Goal: Information Seeking & Learning: Compare options

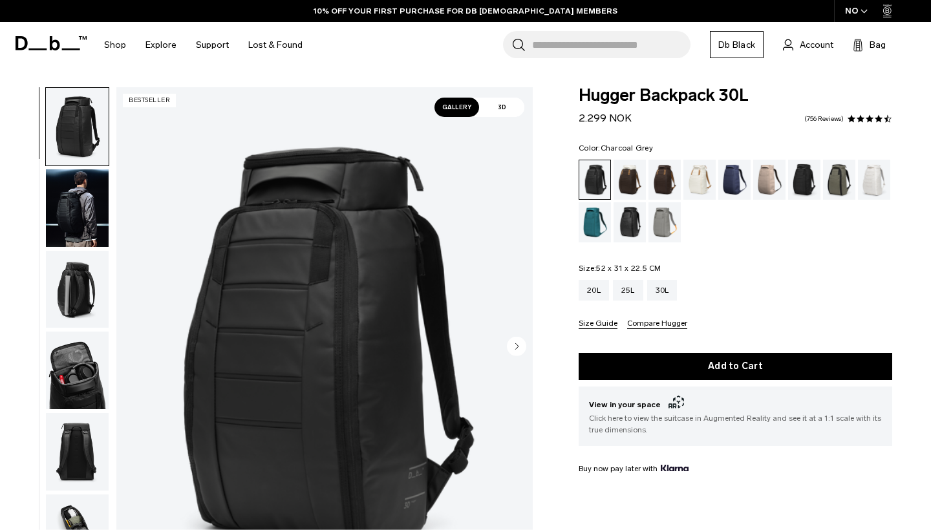
click at [812, 173] on div "Charcoal Grey" at bounding box center [804, 180] width 33 height 40
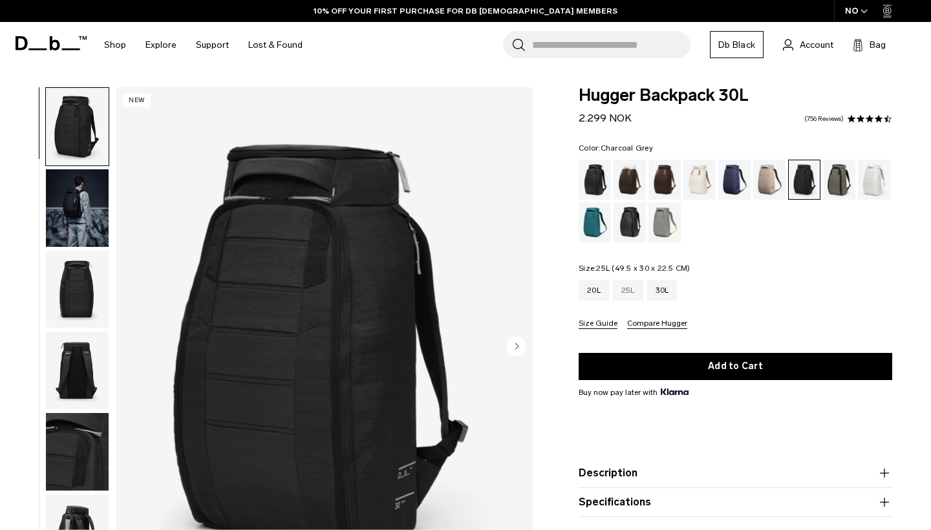
click at [627, 293] on div "25L" at bounding box center [628, 290] width 30 height 21
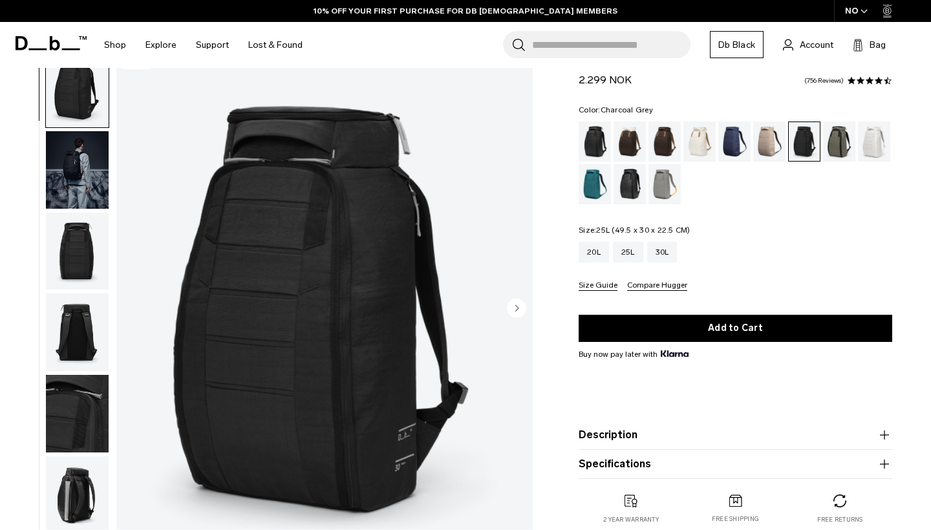
scroll to position [39, 0]
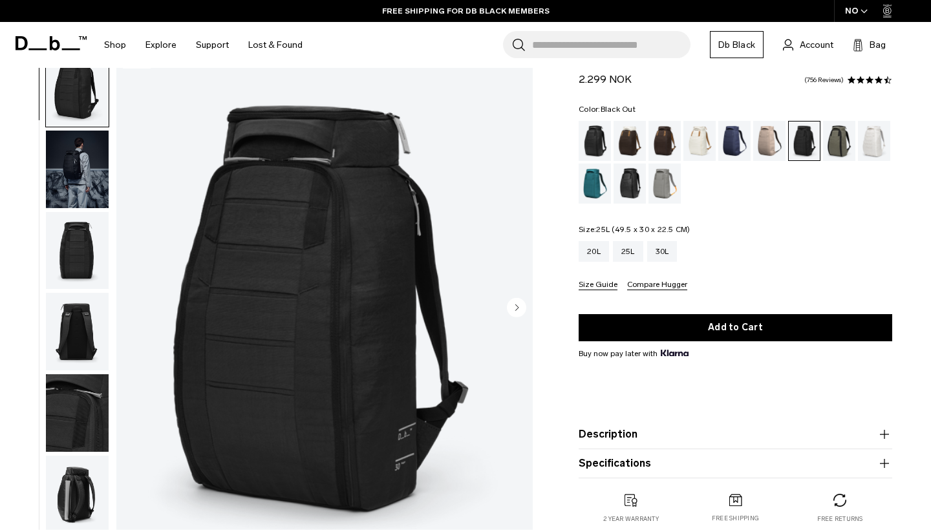
click at [587, 147] on div "Black Out" at bounding box center [594, 141] width 33 height 40
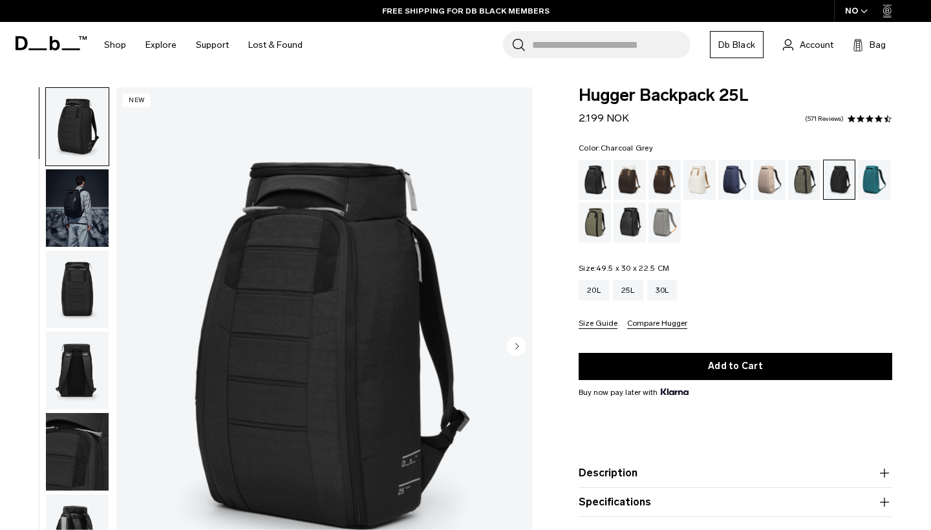
click at [537, 351] on div "01 / 09 New" at bounding box center [270, 350] width 540 height 527
click at [512, 341] on circle "Next slide" at bounding box center [516, 345] width 19 height 19
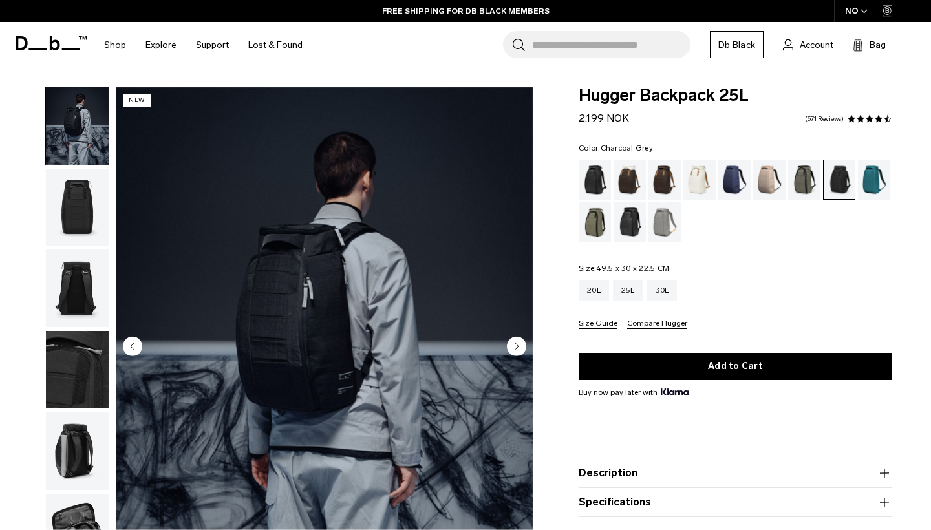
click at [514, 340] on circle "Next slide" at bounding box center [516, 345] width 19 height 19
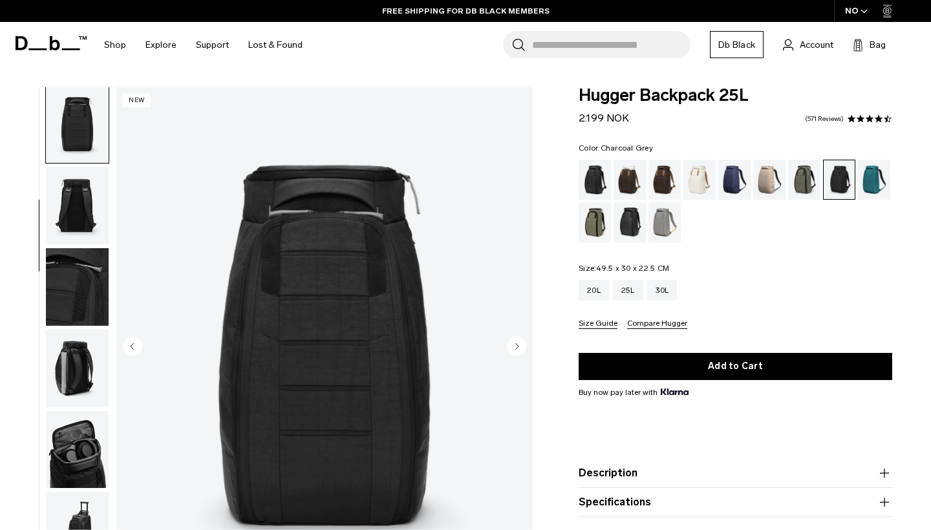
click at [514, 341] on circle "Next slide" at bounding box center [516, 345] width 19 height 19
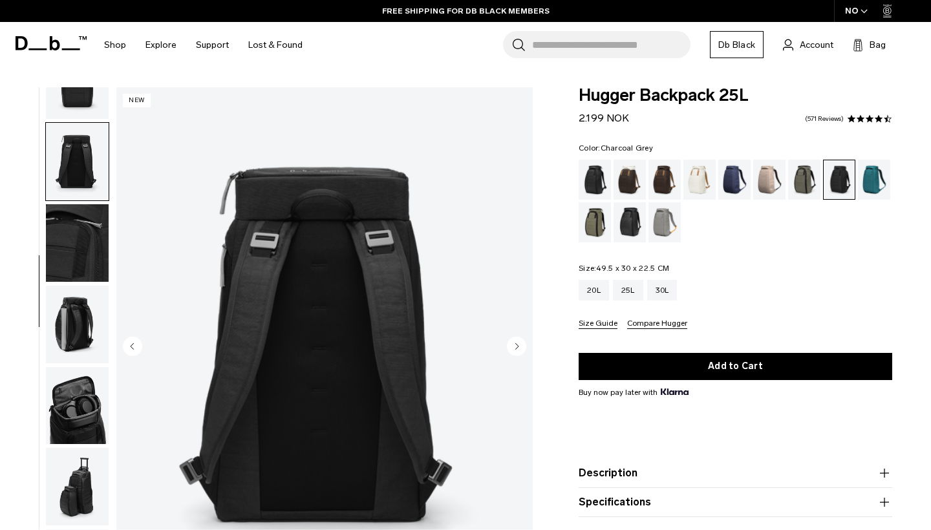
click at [514, 341] on circle "Next slide" at bounding box center [516, 345] width 19 height 19
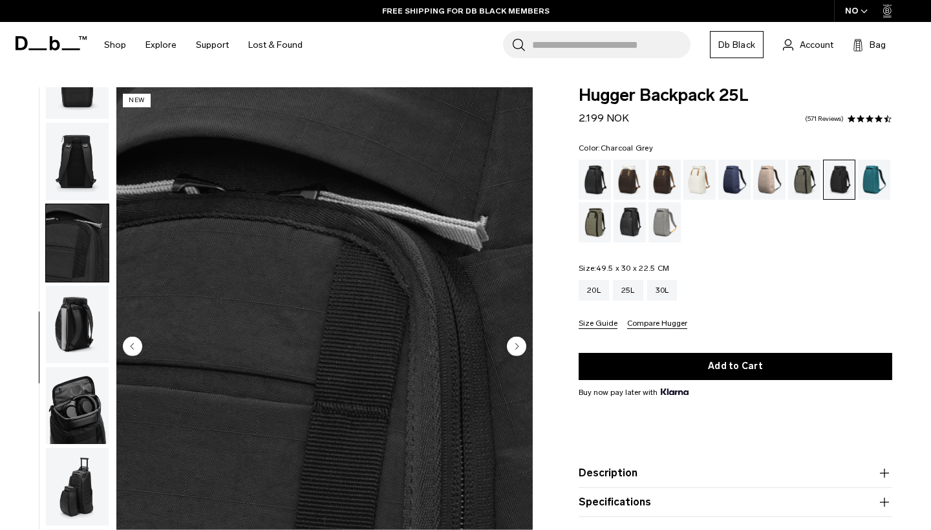
click at [514, 341] on circle "Next slide" at bounding box center [516, 345] width 19 height 19
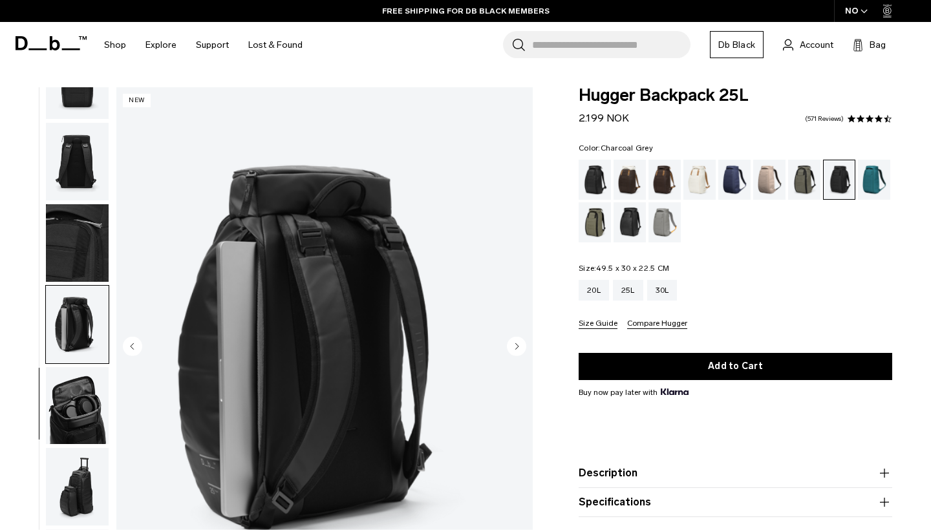
click at [514, 341] on circle "Next slide" at bounding box center [516, 345] width 19 height 19
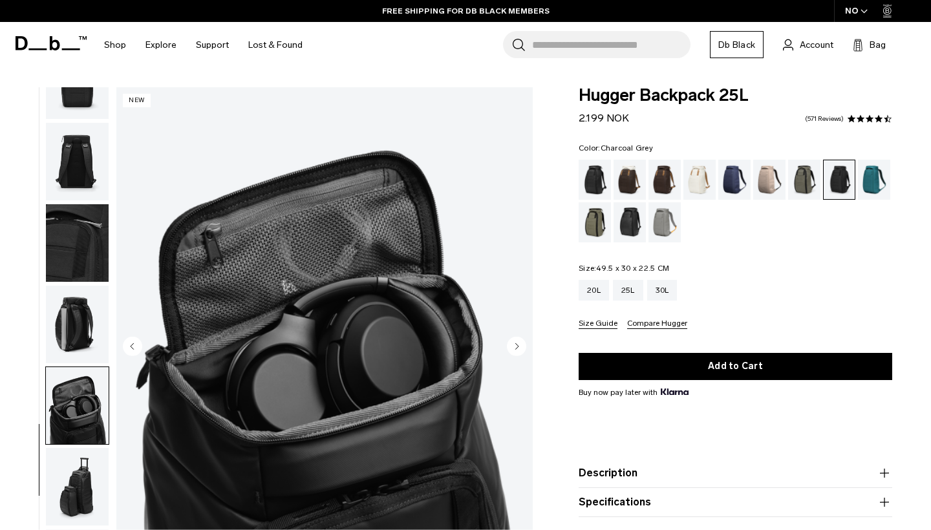
click at [514, 341] on circle "Next slide" at bounding box center [516, 345] width 19 height 19
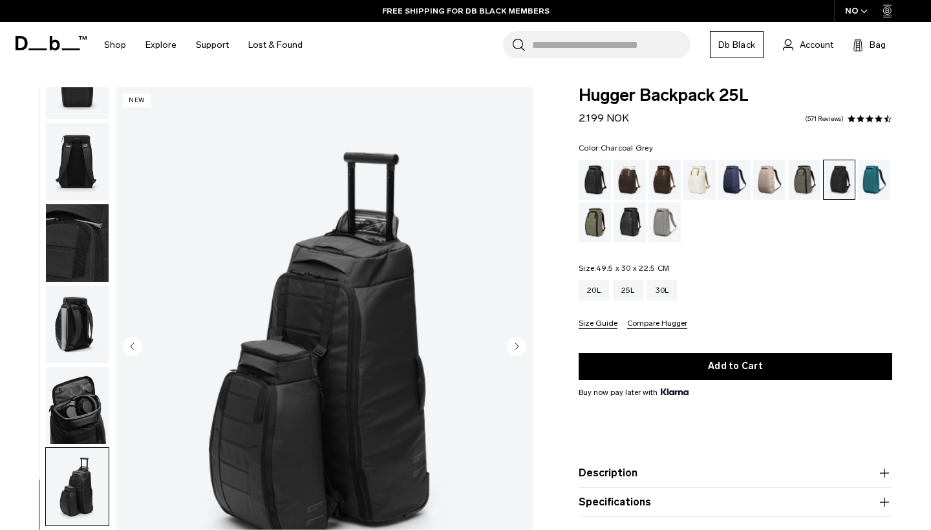
click at [514, 341] on circle "Next slide" at bounding box center [516, 345] width 19 height 19
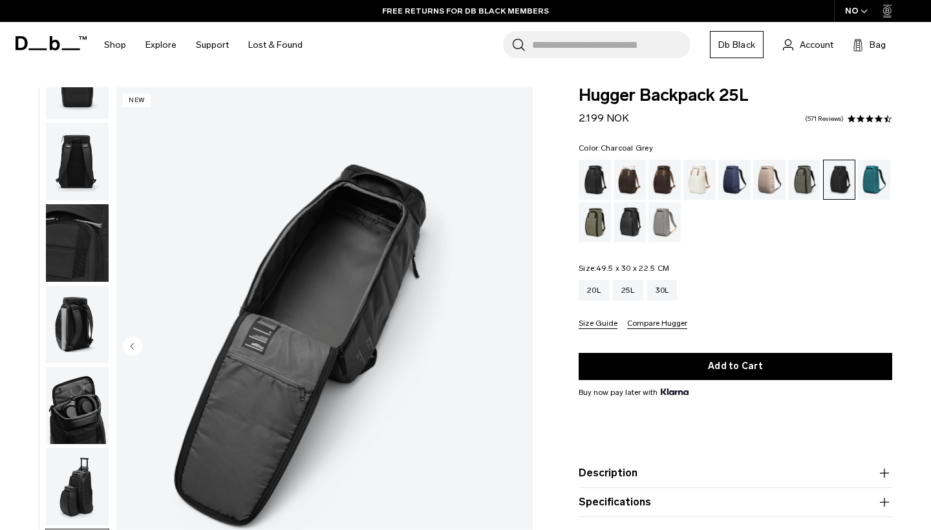
click at [514, 341] on img "9 / 9" at bounding box center [324, 347] width 416 height 520
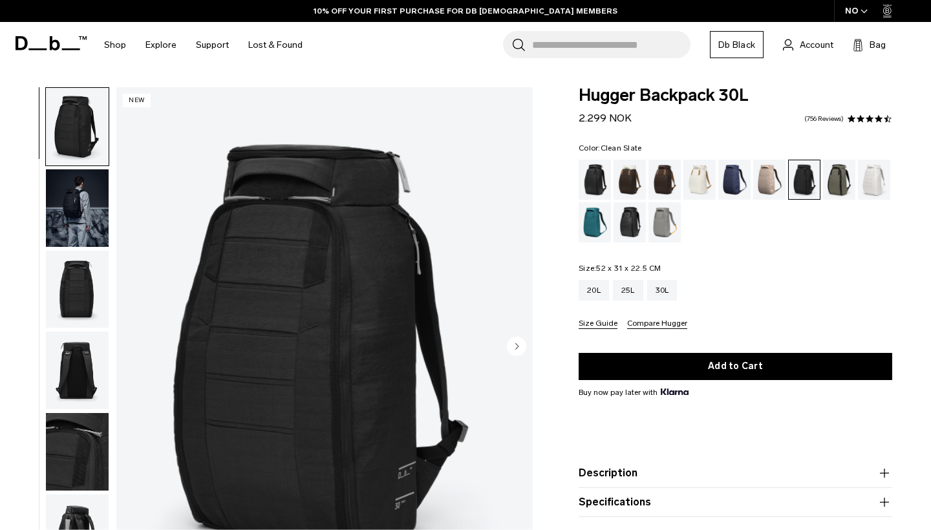
click at [879, 171] on div "Clean Slate" at bounding box center [874, 180] width 33 height 40
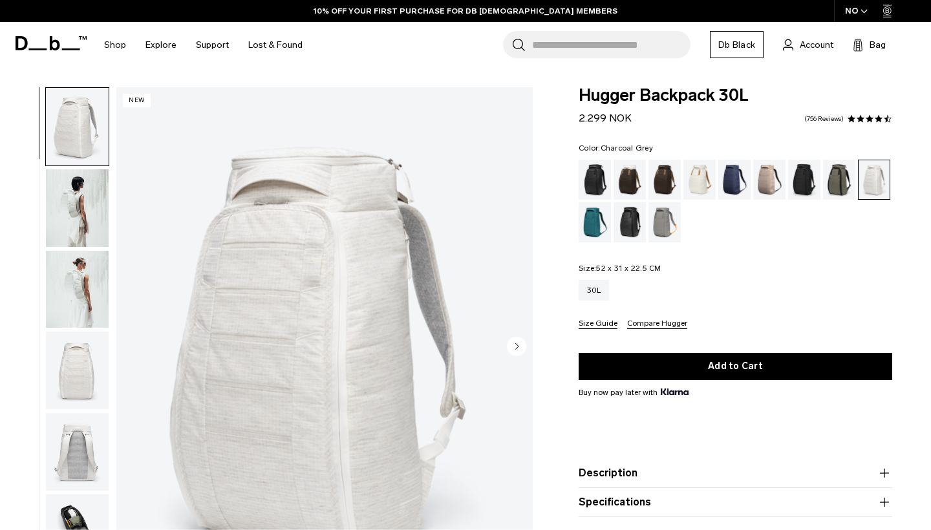
click at [801, 171] on div "Charcoal Grey" at bounding box center [804, 180] width 33 height 40
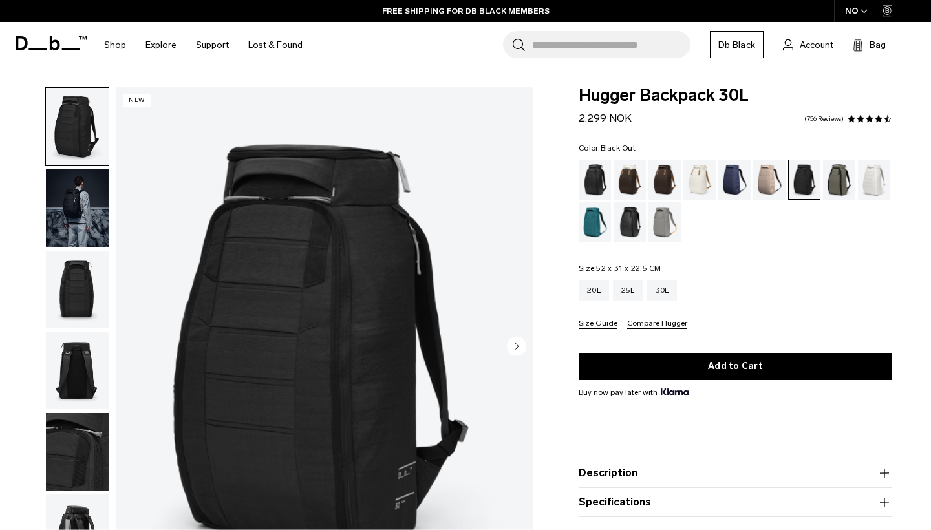
click at [600, 179] on div "Black Out" at bounding box center [594, 180] width 33 height 40
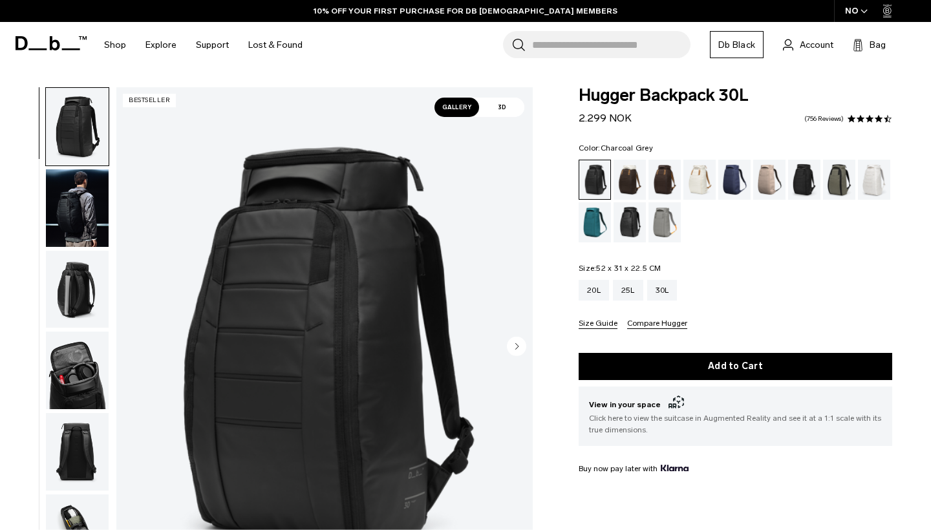
click at [808, 185] on div "Charcoal Grey" at bounding box center [804, 180] width 33 height 40
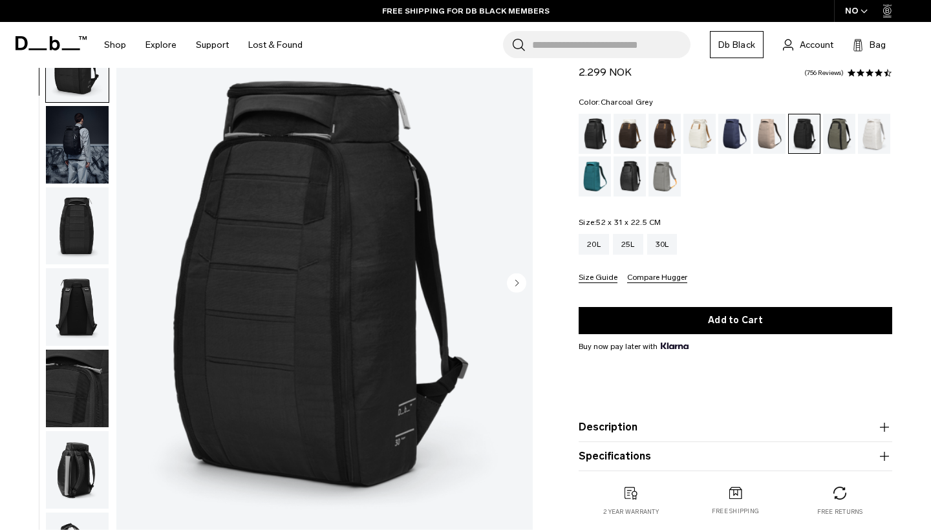
scroll to position [50, 0]
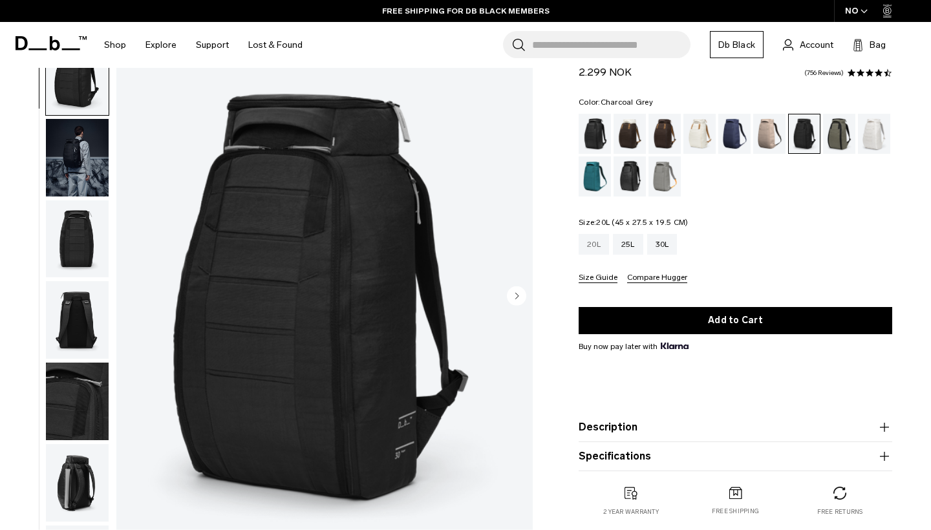
click at [593, 244] on div "20L" at bounding box center [593, 244] width 30 height 21
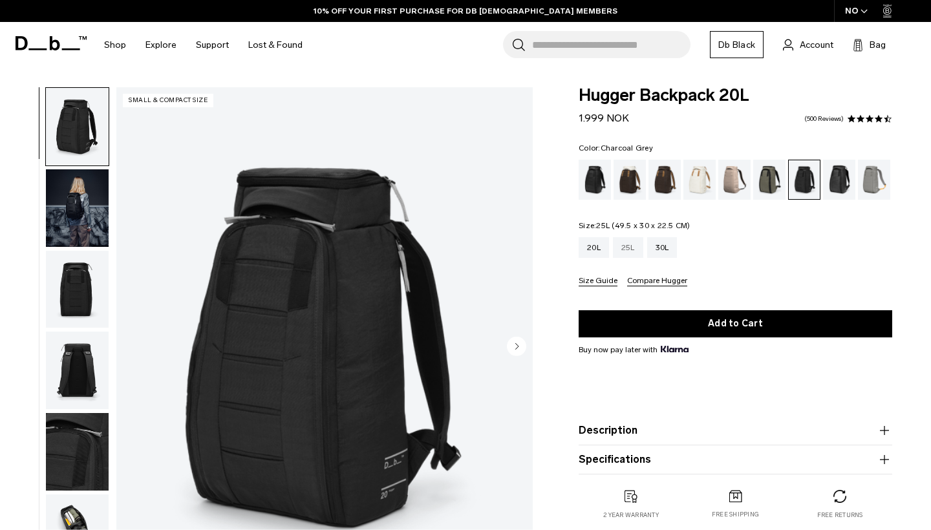
click at [620, 247] on div "25L" at bounding box center [628, 247] width 30 height 21
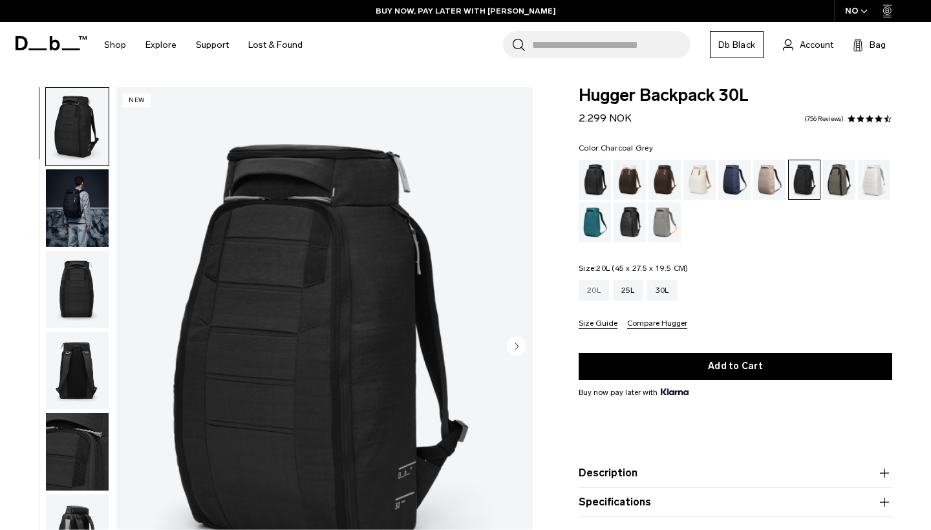
click at [595, 284] on div "20L" at bounding box center [593, 290] width 30 height 21
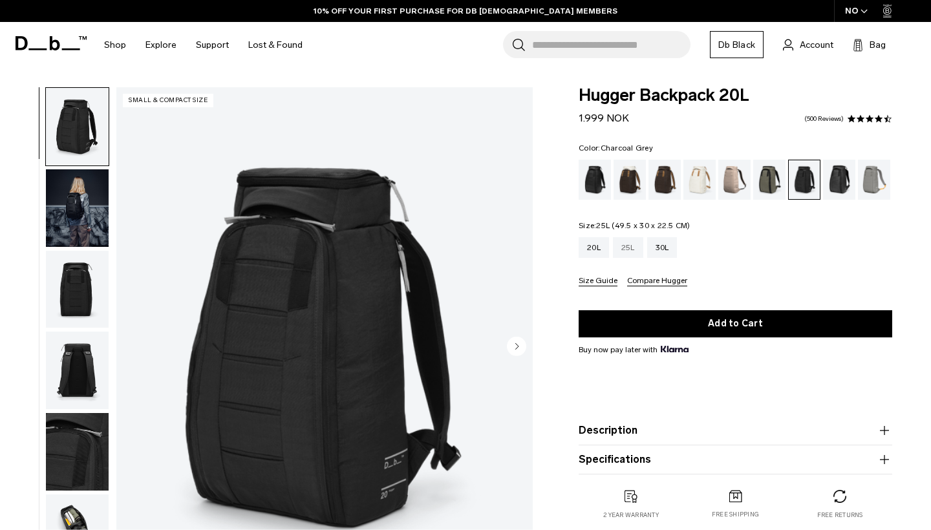
click at [629, 244] on div "25L" at bounding box center [628, 247] width 30 height 21
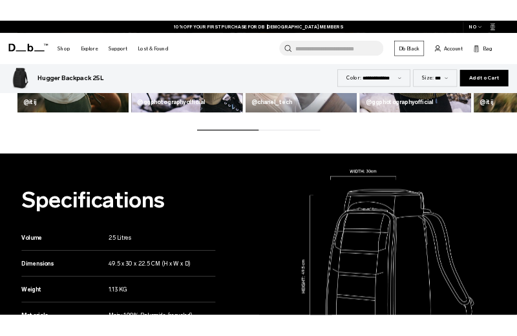
scroll to position [880, 0]
